Goal: Information Seeking & Learning: Learn about a topic

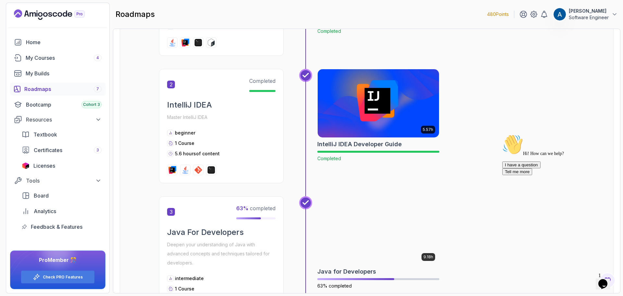
scroll to position [357, 0]
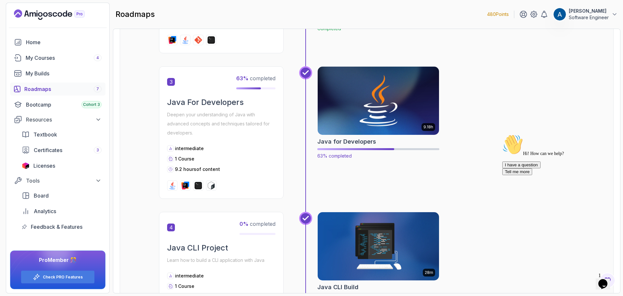
click at [375, 111] on img at bounding box center [379, 100] width 128 height 71
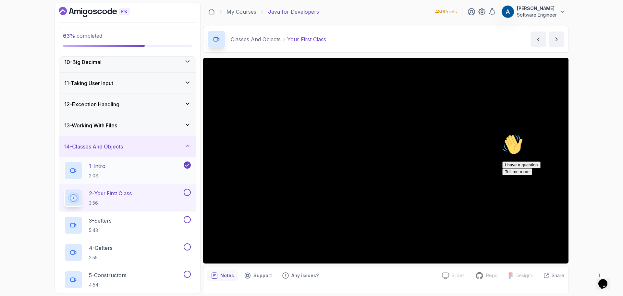
scroll to position [227, 0]
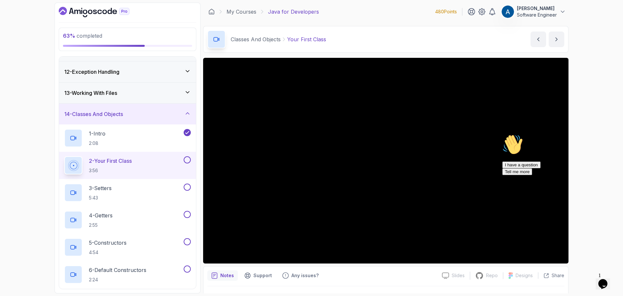
click at [502, 134] on icon "Chat attention grabber" at bounding box center [502, 134] width 0 height 0
click at [586, 279] on icon "Close" at bounding box center [586, 282] width 0 height 6
click at [608, 279] on div "Opens Chat This icon Opens the chat window." at bounding box center [603, 283] width 10 height 10
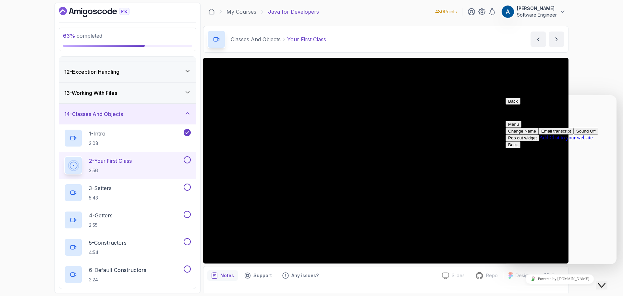
click at [576, 133] on div "Sound Off" at bounding box center [585, 131] width 19 height 5
click at [522, 121] on button "Menu" at bounding box center [514, 124] width 16 height 7
click at [576, 133] on div "Sound Off" at bounding box center [585, 131] width 19 height 5
click at [519, 122] on span "secondary" at bounding box center [519, 124] width 0 height 5
click at [581, 134] on button "Sound Off" at bounding box center [586, 131] width 25 height 7
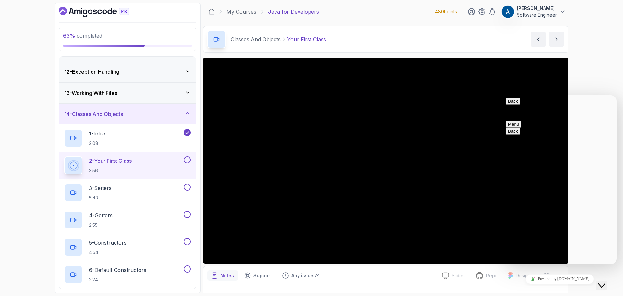
click at [612, 104] on div "Back Customer Support Menu" at bounding box center [560, 113] width 108 height 30
click at [608, 72] on div "63 % completed 1 - Intro 2 - Loops 3 - If Statements 4 - Packages 5 - Access Mo…" at bounding box center [311, 148] width 623 height 296
drag, startPoint x: 605, startPoint y: 105, endPoint x: 1112, endPoint y: 189, distance: 513.6
click at [522, 121] on button "Menu" at bounding box center [514, 124] width 16 height 7
click at [604, 283] on icon "$i18n('chat', 'chat_widget')" at bounding box center [602, 285] width 8 height 5
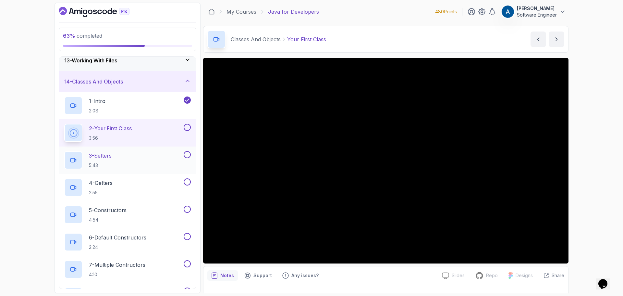
scroll to position [292, 0]
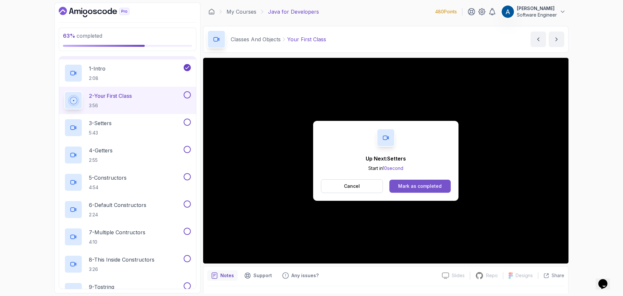
click at [430, 188] on div "Mark as completed" at bounding box center [419, 186] width 43 height 6
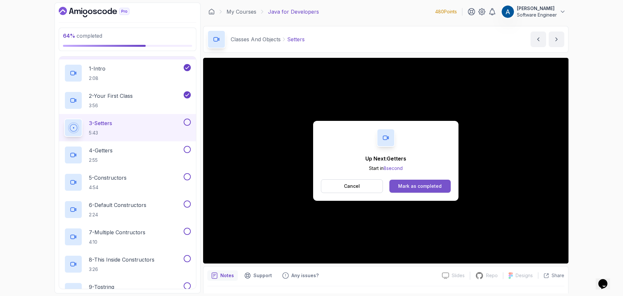
click at [429, 190] on button "Mark as completed" at bounding box center [419, 185] width 61 height 13
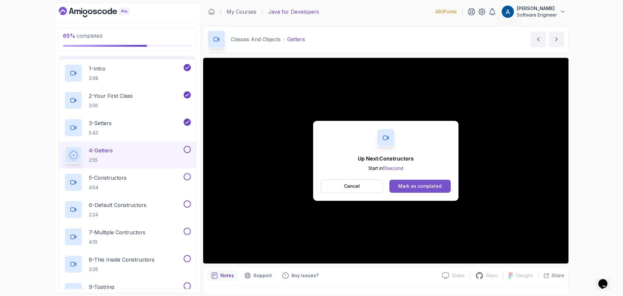
click at [445, 181] on button "Mark as completed" at bounding box center [419, 185] width 61 height 13
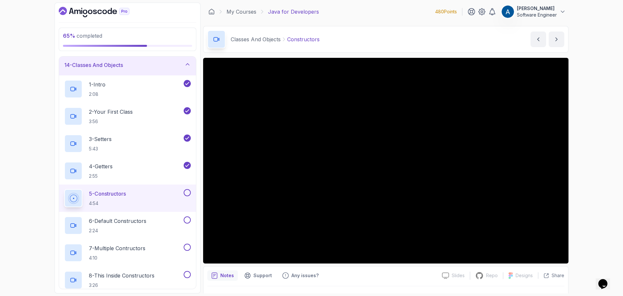
scroll to position [341, 0]
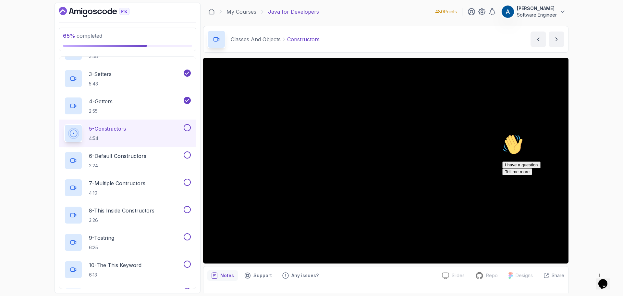
click at [502, 134] on icon "Chat attention grabber" at bounding box center [502, 134] width 0 height 0
drag, startPoint x: 619, startPoint y: 256, endPoint x: 1187, endPoint y: 486, distance: 612.0
click at [586, 279] on icon "Close" at bounding box center [586, 282] width 0 height 6
drag, startPoint x: 11, startPoint y: 6, endPoint x: 619, endPoint y: 85, distance: 612.3
click at [619, 85] on div "65 % completed 1 - Intro 2 - Loops 3 - If Statements 4 - Packages 5 - Access Mo…" at bounding box center [311, 148] width 623 height 296
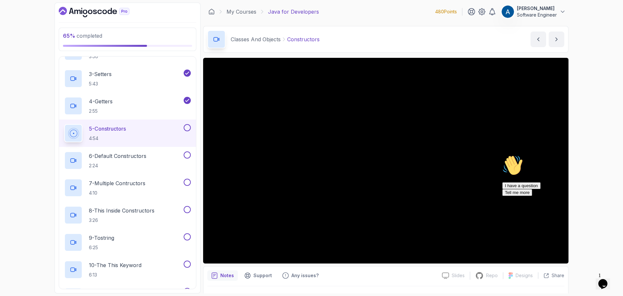
click at [502, 155] on icon "Chat attention grabber" at bounding box center [502, 155] width 0 height 0
click at [604, 279] on icon "$i18n('chat', 'chat_widget')" at bounding box center [603, 284] width 9 height 10
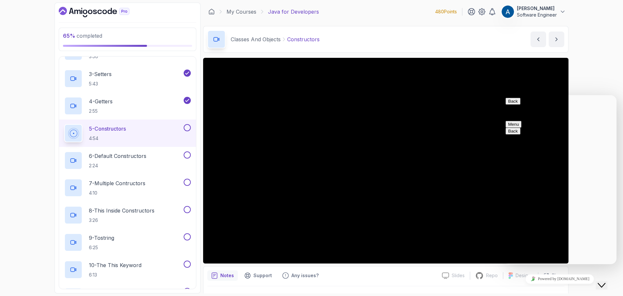
click at [503, 95] on textarea at bounding box center [503, 95] width 0 height 0
click at [512, 105] on button "Back" at bounding box center [513, 101] width 15 height 7
click at [621, 76] on div "65 % completed 1 - Intro 2 - Loops 3 - If Statements 4 - Packages 5 - Access Mo…" at bounding box center [311, 148] width 623 height 296
click at [606, 283] on icon "$i18n('chat', 'chat_widget')" at bounding box center [602, 285] width 8 height 5
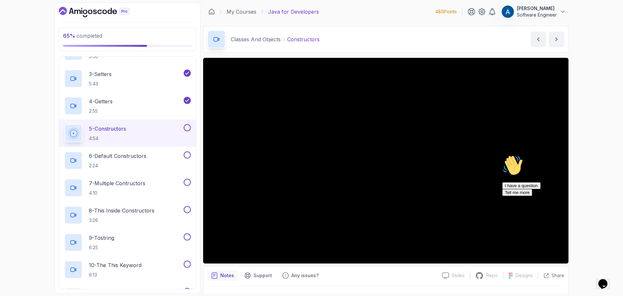
click at [502, 155] on icon "Chat attention grabber" at bounding box center [502, 155] width 0 height 0
